Goal: Transaction & Acquisition: Download file/media

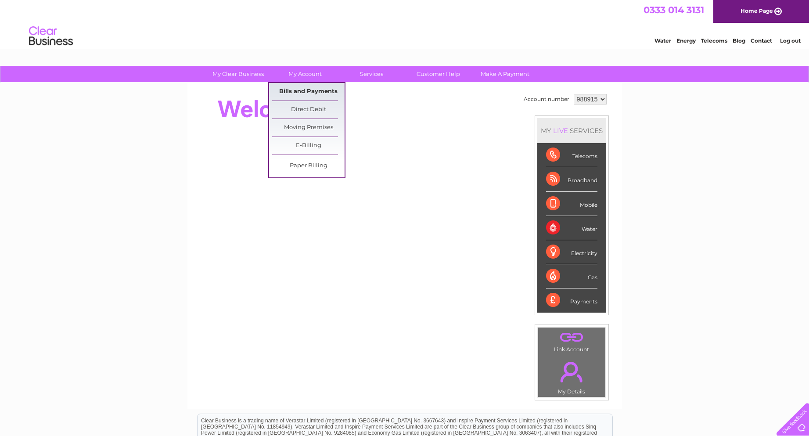
click at [315, 86] on link "Bills and Payments" at bounding box center [308, 92] width 72 height 18
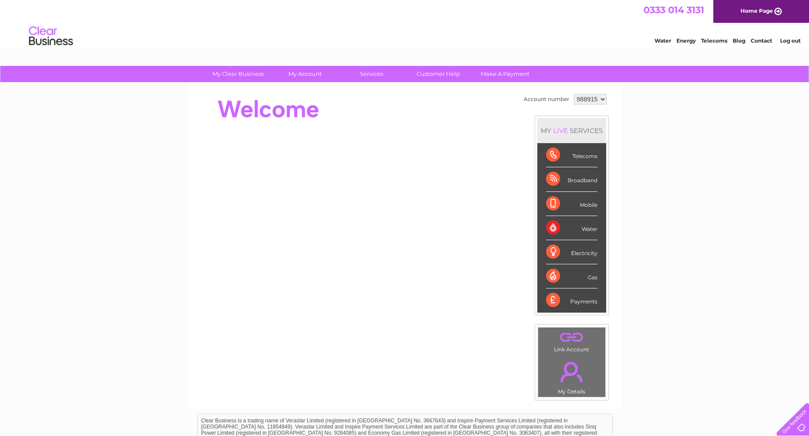
click at [597, 97] on select "988915" at bounding box center [589, 99] width 33 height 11
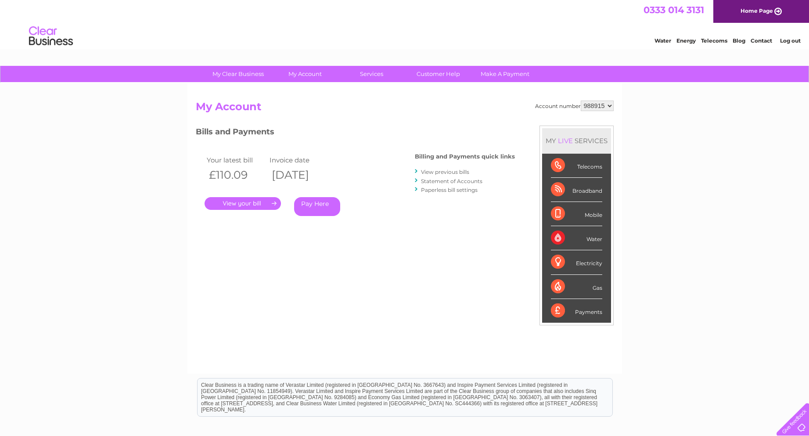
click at [779, 13] on link "Home Page" at bounding box center [761, 11] width 96 height 23
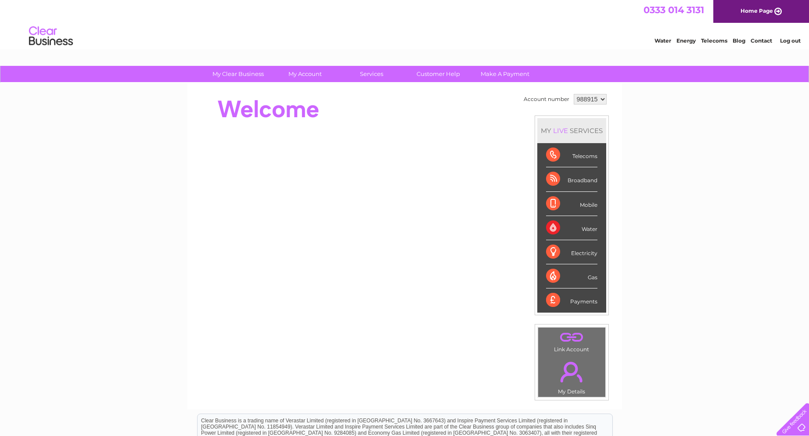
click at [782, 41] on link "Log out" at bounding box center [790, 40] width 21 height 7
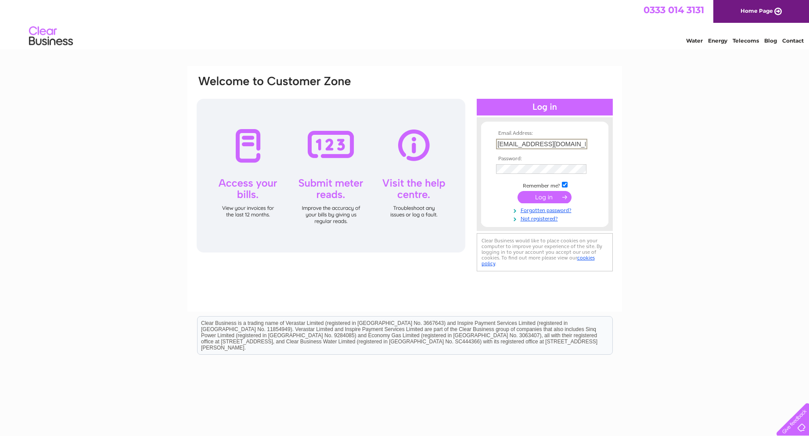
drag, startPoint x: 577, startPoint y: 143, endPoint x: 419, endPoint y: 144, distance: 158.4
click at [419, 144] on div "Email Address: Parkerjones90@outlook.com Password:" at bounding box center [405, 174] width 418 height 199
paste input "zoe.hazell@mascolo-styles.co.uk"
type input "zoe.hazell@mascolo-styles.co.uk"
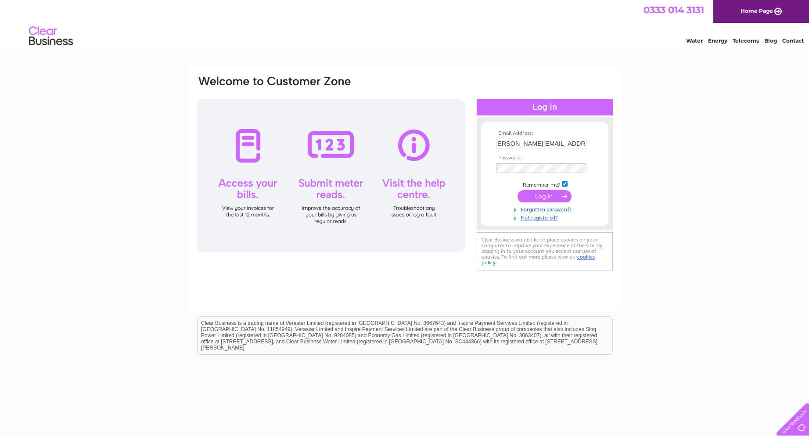
scroll to position [0, 0]
click at [378, 163] on div "Email Address: zoe.hazell@mascolo-styles.co.uk Password:" at bounding box center [405, 174] width 418 height 199
click at [521, 192] on input "submit" at bounding box center [544, 197] width 54 height 12
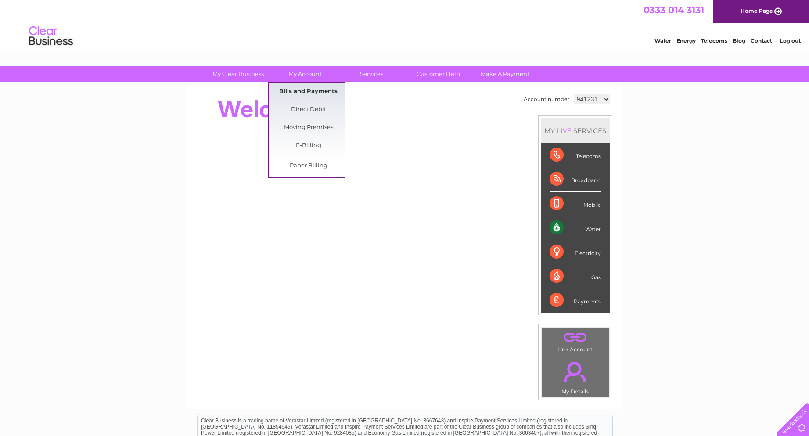
click at [299, 90] on link "Bills and Payments" at bounding box center [308, 92] width 72 height 18
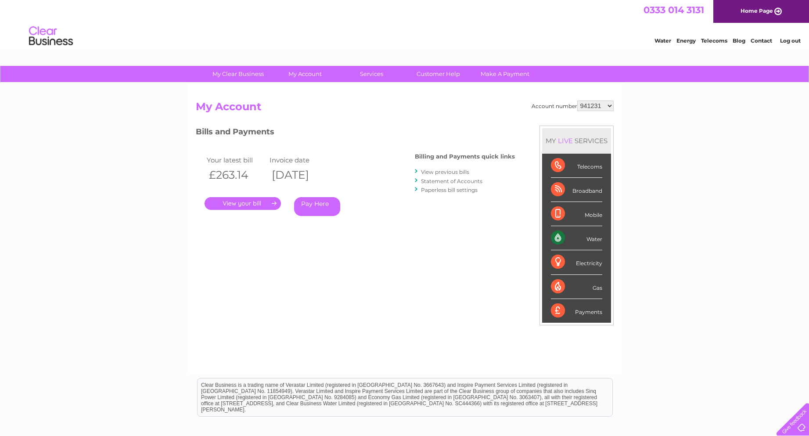
click at [439, 172] on link "View previous bills" at bounding box center [445, 171] width 48 height 7
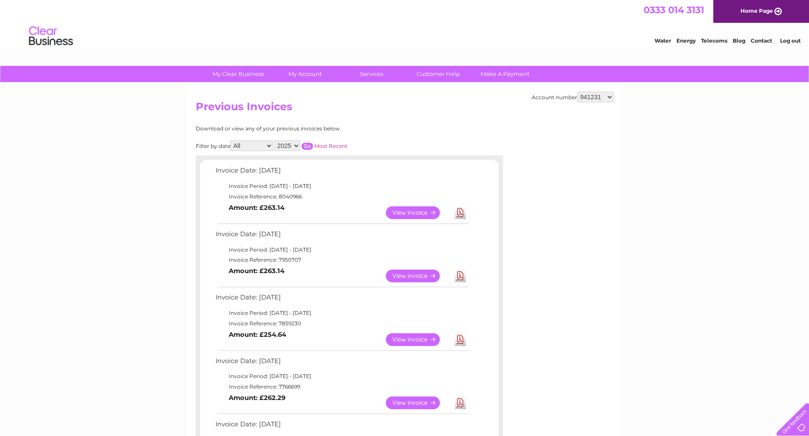
click at [455, 215] on link "Download" at bounding box center [460, 212] width 11 height 13
